Goal: Check status: Check status

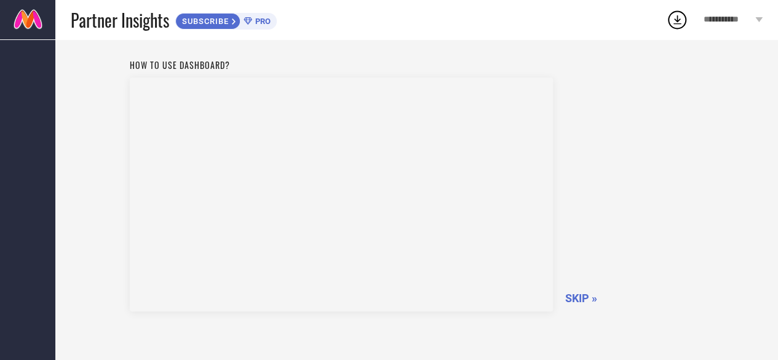
scroll to position [26, 0]
click at [578, 298] on span "SKIP »" at bounding box center [581, 301] width 32 height 13
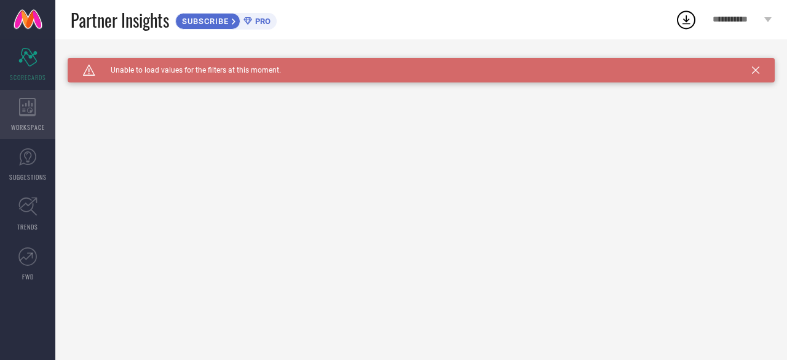
click at [31, 120] on div "WORKSPACE" at bounding box center [27, 114] width 55 height 49
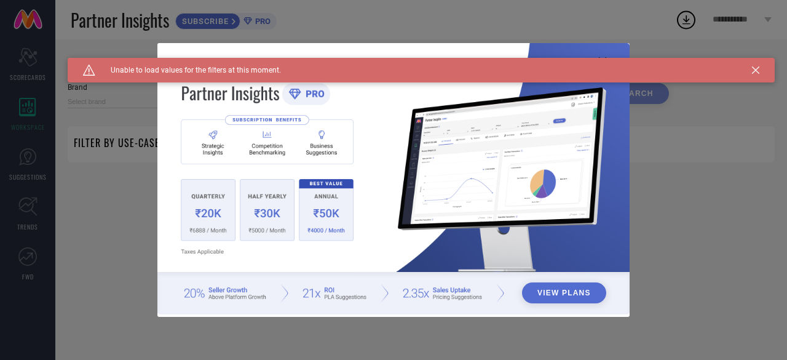
type input "1 STOP FASHION"
type input "All"
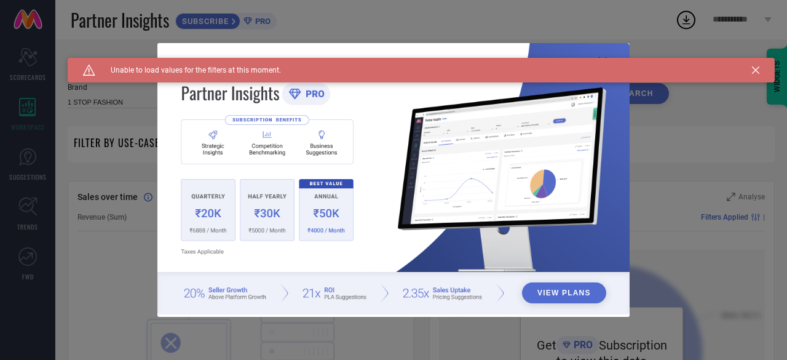
click at [557, 286] on button "View Plans" at bounding box center [564, 292] width 84 height 21
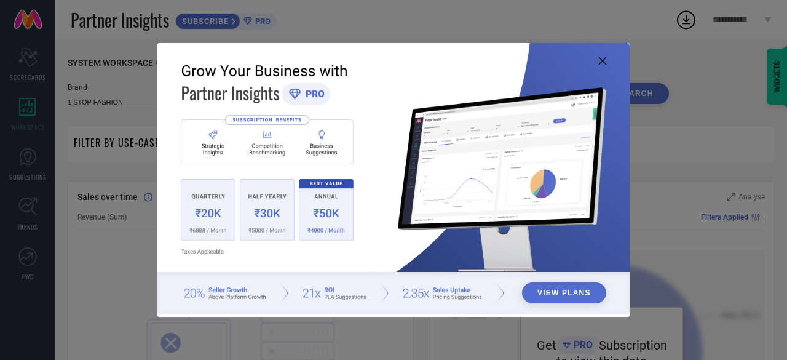
click at [600, 59] on icon at bounding box center [602, 60] width 7 height 7
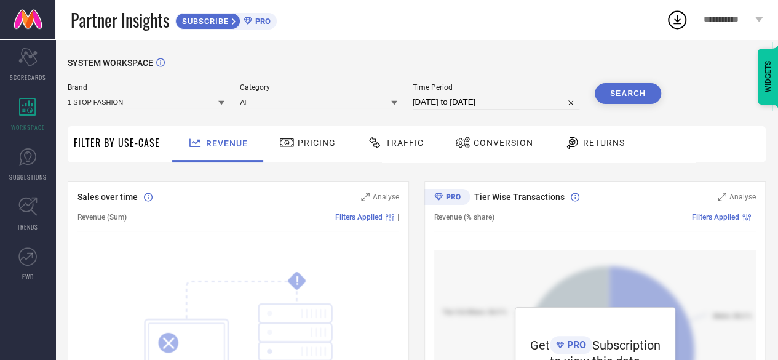
click at [353, 59] on div "SYSTEM WORKSPACE" at bounding box center [417, 70] width 698 height 25
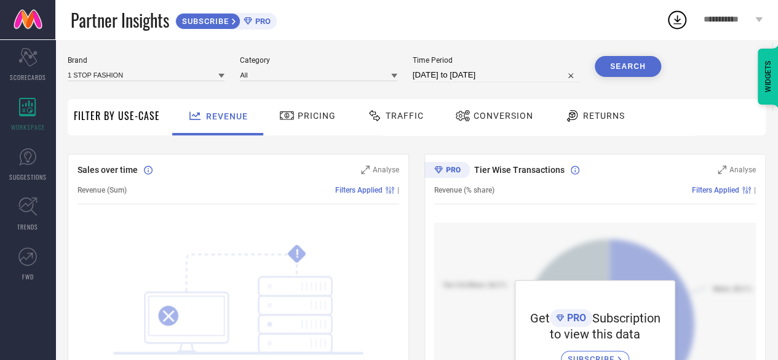
scroll to position [25, 0]
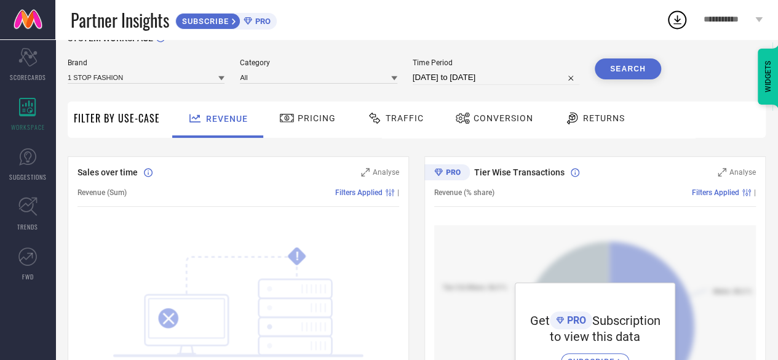
select select "6"
select select "2025"
select select "7"
select select "2025"
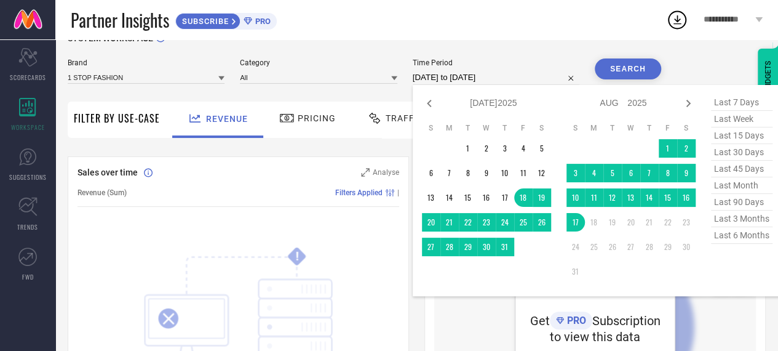
click at [521, 76] on input "[DATE] to [DATE]" at bounding box center [496, 77] width 167 height 15
click at [725, 205] on span "last 90 days" at bounding box center [742, 202] width 62 height 17
type input "[DATE] to [DATE]"
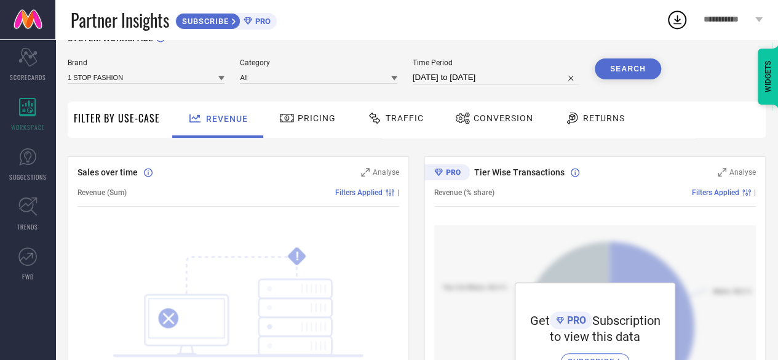
click at [626, 70] on button "Search" at bounding box center [628, 68] width 66 height 21
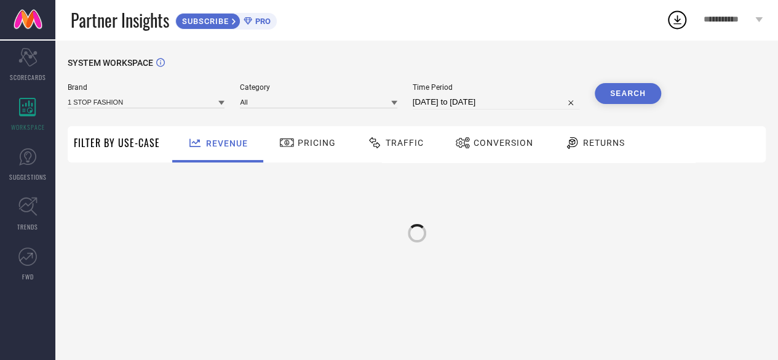
scroll to position [0, 0]
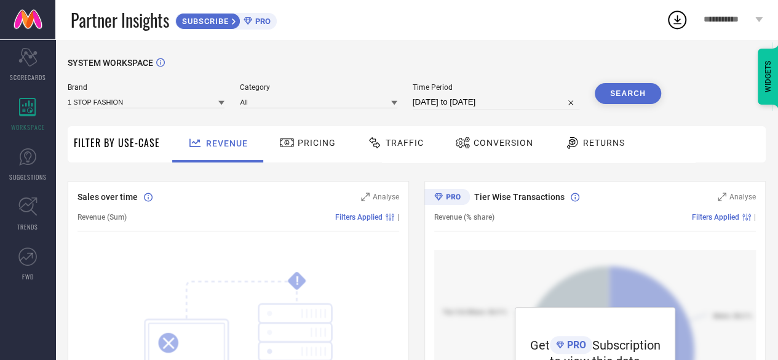
click at [626, 95] on button "Search" at bounding box center [628, 93] width 66 height 21
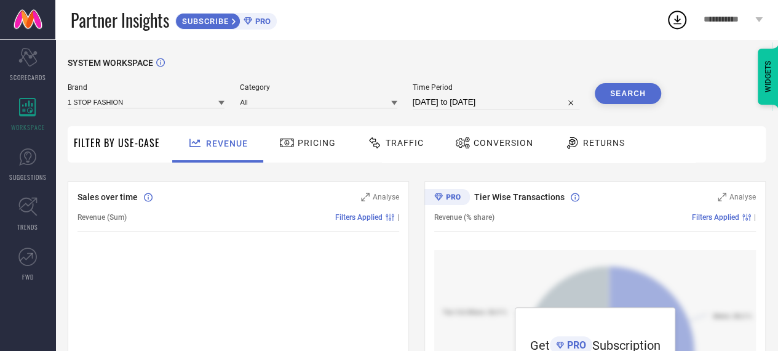
select select "4"
select select "2025"
select select "5"
select select "2025"
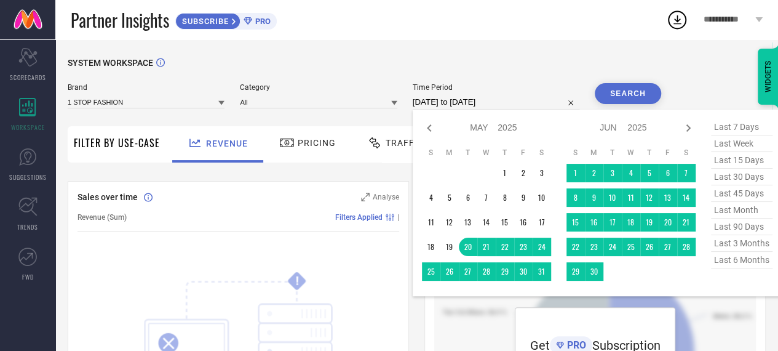
click at [534, 100] on input "[DATE] to [DATE]" at bounding box center [496, 102] width 167 height 15
click at [689, 130] on icon at bounding box center [688, 127] width 4 height 7
select select "5"
select select "2025"
select select "6"
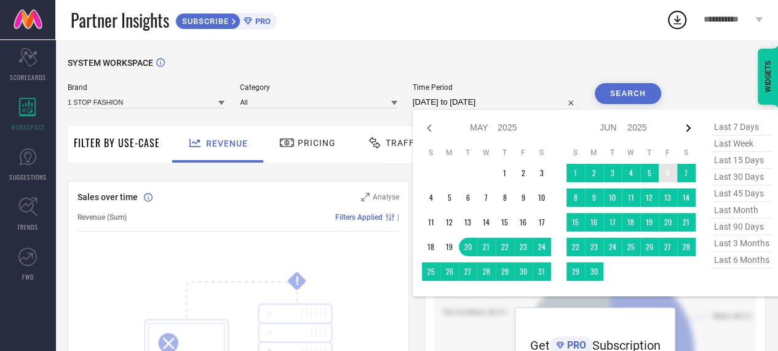
select select "2025"
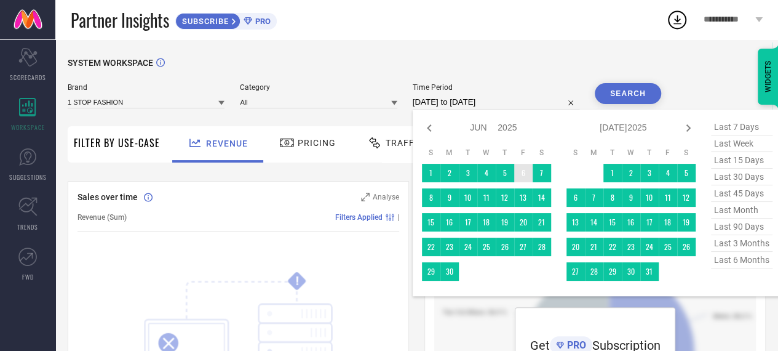
click at [689, 130] on icon at bounding box center [688, 127] width 4 height 7
select select "6"
select select "2025"
select select "7"
select select "2025"
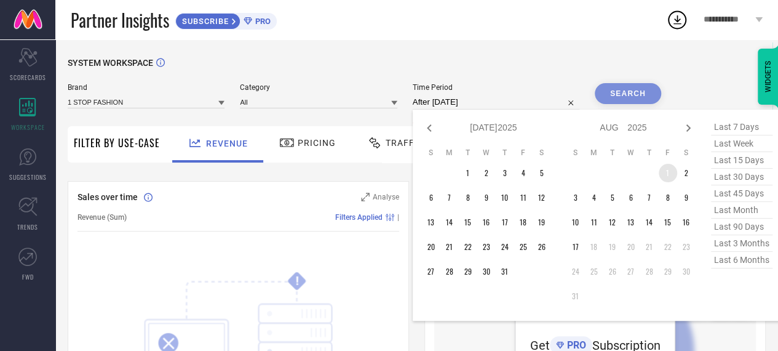
click at [664, 177] on td "1" at bounding box center [668, 173] width 18 height 18
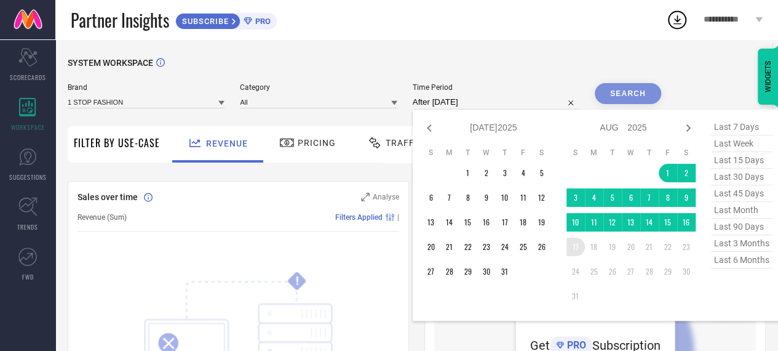
type input "[DATE] to [DATE]"
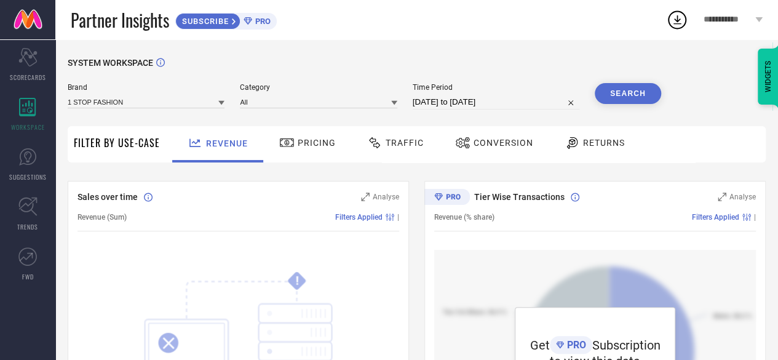
click at [631, 88] on button "Search" at bounding box center [628, 93] width 66 height 21
click at [379, 69] on div "SYSTEM WORKSPACE" at bounding box center [417, 70] width 698 height 25
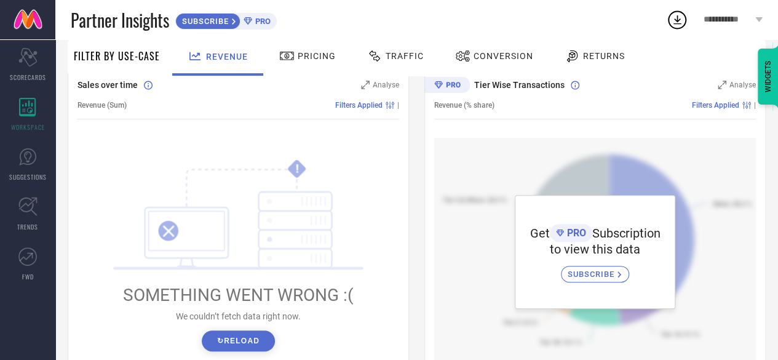
scroll to position [123, 0]
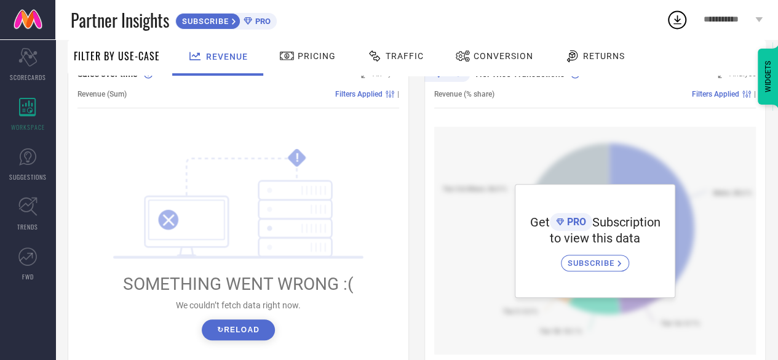
click at [373, 99] on div "Revenue (Sum) Filters Applied |" at bounding box center [239, 94] width 322 height 28
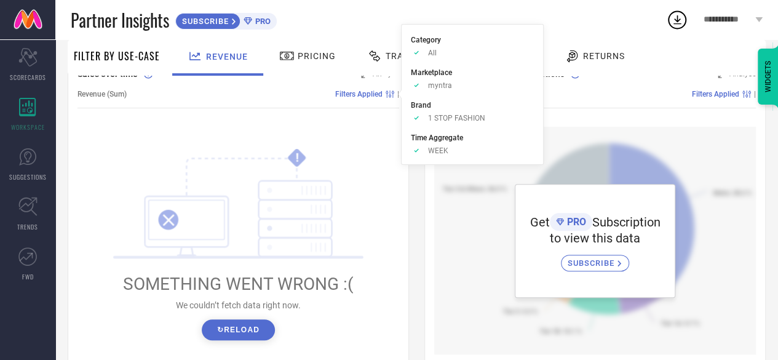
click at [357, 92] on span "Filters Applied" at bounding box center [358, 94] width 47 height 9
click at [438, 151] on span "WEEK" at bounding box center [438, 150] width 20 height 9
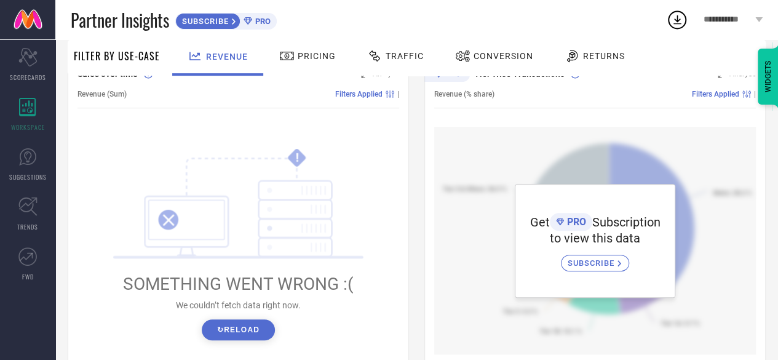
click at [557, 23] on div "Partner Insights SUBSCRIBE PRO" at bounding box center [368, 19] width 595 height 39
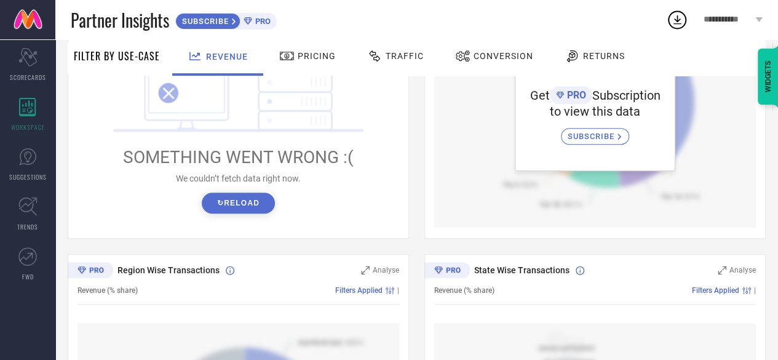
scroll to position [249, 0]
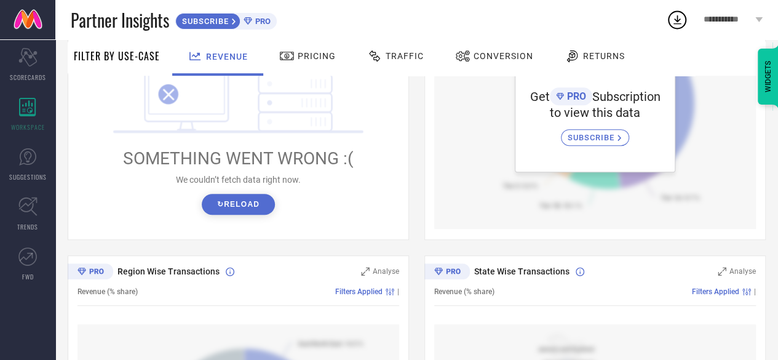
click at [253, 207] on button "↻ Reload" at bounding box center [238, 204] width 73 height 21
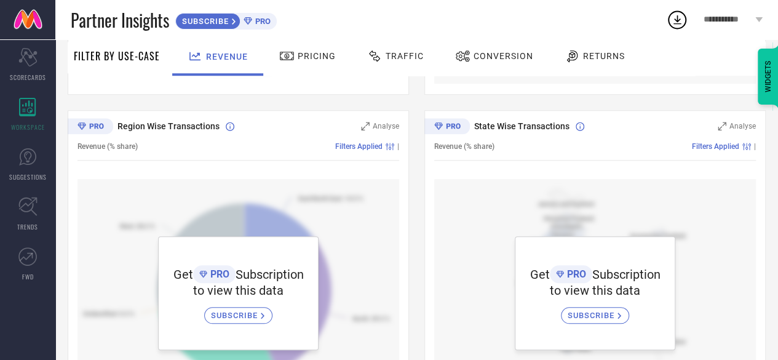
scroll to position [470, 0]
